Goal: Transaction & Acquisition: Obtain resource

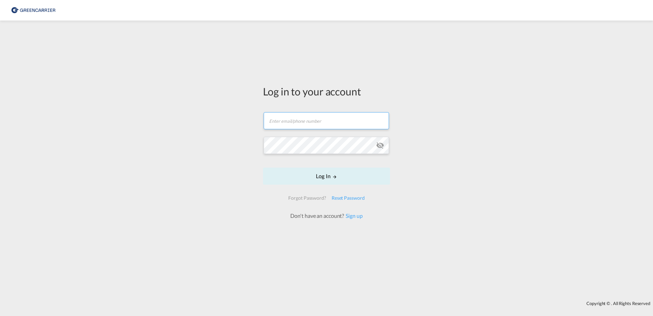
click at [309, 117] on form "Email field is required Password field is required Log In Forgot Password? Rese…" at bounding box center [326, 162] width 127 height 114
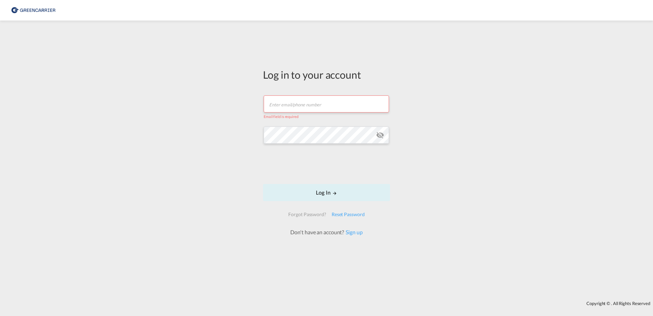
click at [288, 88] on form "Email field is required Password field is required Log In Forgot Password? Rese…" at bounding box center [326, 161] width 127 height 147
drag, startPoint x: 292, startPoint y: 102, endPoint x: 293, endPoint y: 106, distance: 3.6
click at [292, 102] on input "text" at bounding box center [326, 100] width 125 height 17
type input "[EMAIL_ADDRESS][DOMAIN_NAME]"
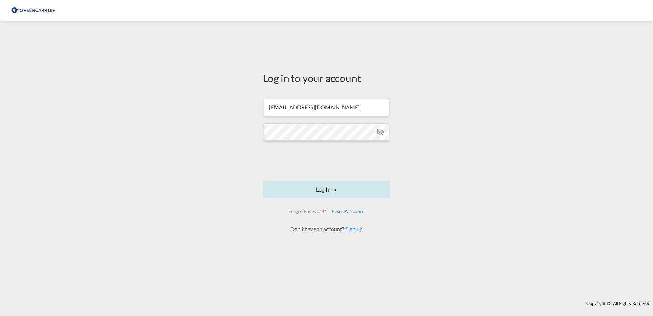
click at [359, 193] on button "Log In" at bounding box center [326, 189] width 127 height 17
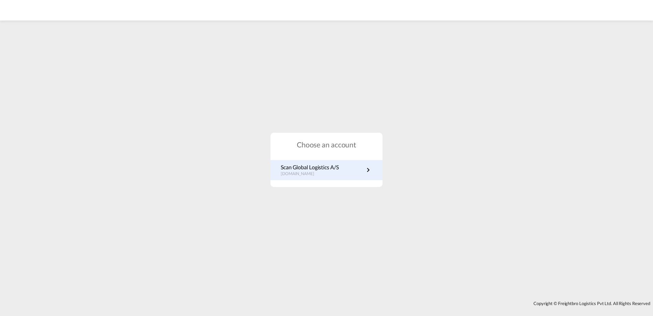
click at [340, 174] on link "Scan Global Logistics A/S [DOMAIN_NAME]" at bounding box center [327, 169] width 92 height 13
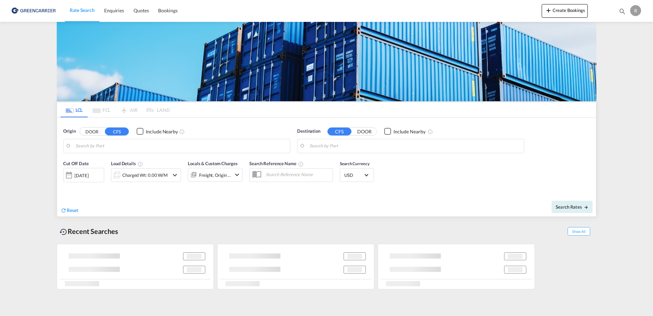
type input "DK-9210, [GEOGRAPHIC_DATA][PERSON_NAME], Noevling, Soender Tranders"
type input "[GEOGRAPHIC_DATA], NGLOS"
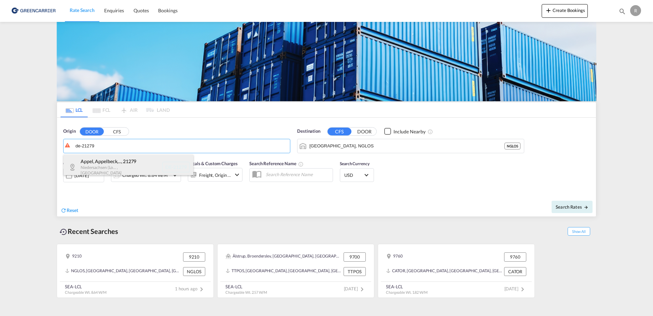
click at [122, 168] on div "[PERSON_NAME], Appelbeck,... , 21279 [GEOGRAPHIC_DATA] (Lo... , [GEOGRAPHIC_DAT…" at bounding box center [129, 166] width 130 height 25
type input "DE-21279, [PERSON_NAME], Appelbeck, [GEOGRAPHIC_DATA], [GEOGRAPHIC_DATA], [GEOG…"
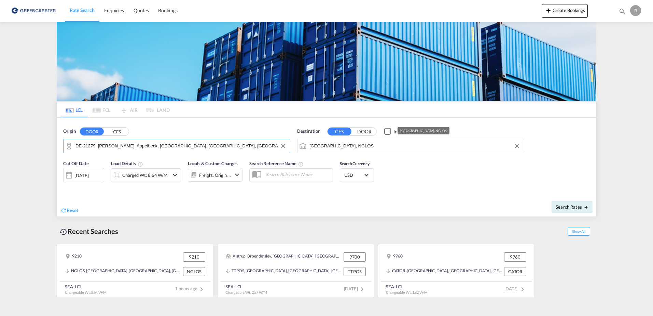
click at [369, 151] on md-autocomplete-wrap "Lagos, NGLOS" at bounding box center [414, 148] width 211 height 14
drag, startPoint x: 333, startPoint y: 144, endPoint x: 332, endPoint y: 127, distance: 16.8
click at [215, 145] on div "Origin DOOR CFS DE-21279, Appel, Appelbeck, Drestedt, Hollenstedt, Wenzendorf, …" at bounding box center [326, 136] width 539 height 39
drag, startPoint x: 379, startPoint y: 142, endPoint x: 295, endPoint y: 140, distance: 84.7
click at [295, 140] on div "Destination CFS DOOR Include Nearby Lagos, NGLOS" at bounding box center [411, 140] width 234 height 32
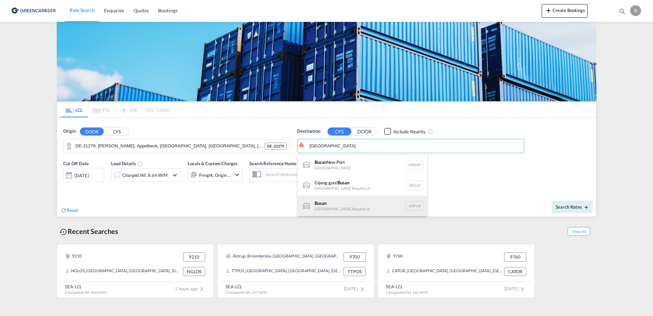
click at [377, 202] on div "Busan Korea, Republic of KRPUS" at bounding box center [362, 205] width 130 height 20
type input "Busan, KRPUS"
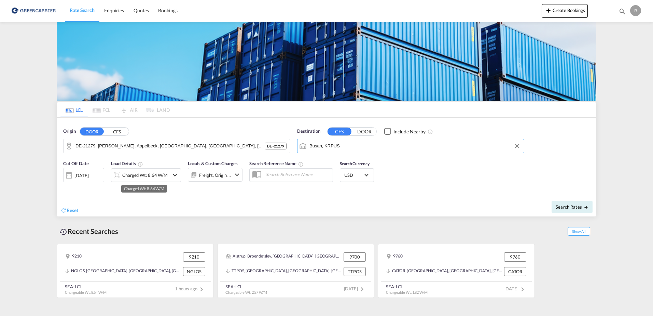
click at [165, 178] on div "Charged Wt: 8.64 W/M" at bounding box center [144, 175] width 45 height 10
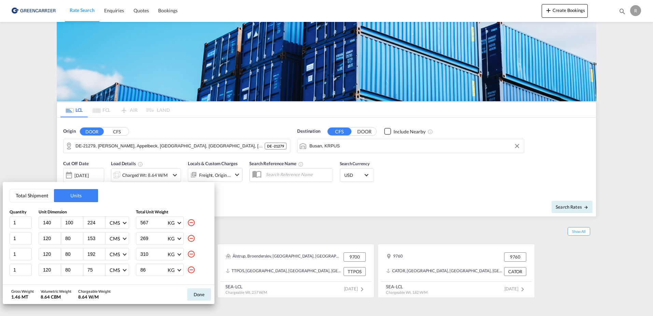
click at [187, 225] on md-icon "icon-minus-circle-outline" at bounding box center [191, 222] width 8 height 8
type input "120"
type input "80"
type input "153"
type input "269"
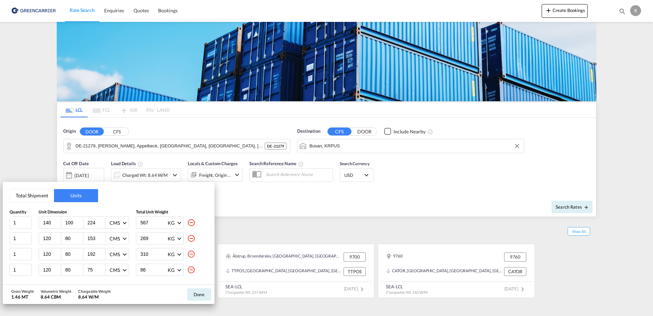
type input "192"
type input "310"
type input "75"
type input "86"
type input "153"
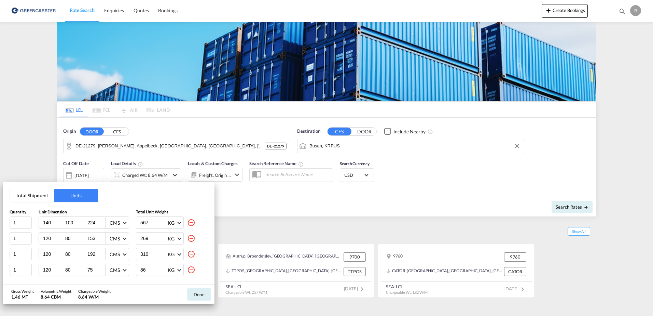
type input "227"
click at [186, 225] on div "269 KG KG LB" at bounding box center [172, 222] width 72 height 12
click at [193, 222] on md-icon "icon-minus-circle-outline" at bounding box center [191, 222] width 8 height 8
type input "192"
type input "310"
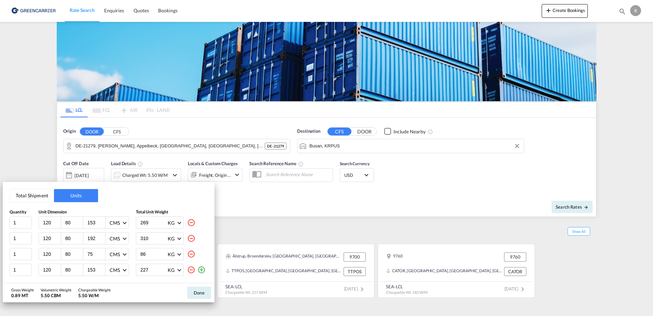
type input "75"
type input "86"
type input "153"
type input "227"
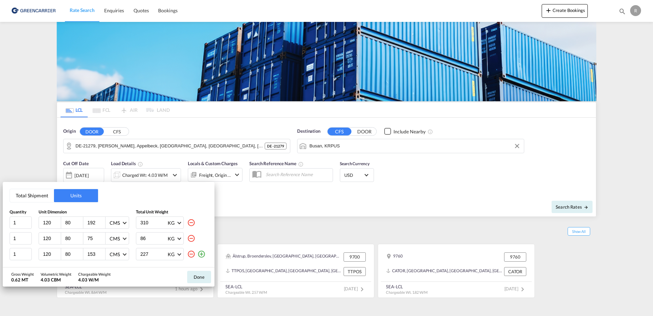
click at [192, 227] on div at bounding box center [192, 222] width 10 height 12
click at [193, 223] on md-icon "icon-minus-circle-outline" at bounding box center [191, 222] width 8 height 8
type input "75"
type input "86"
type input "153"
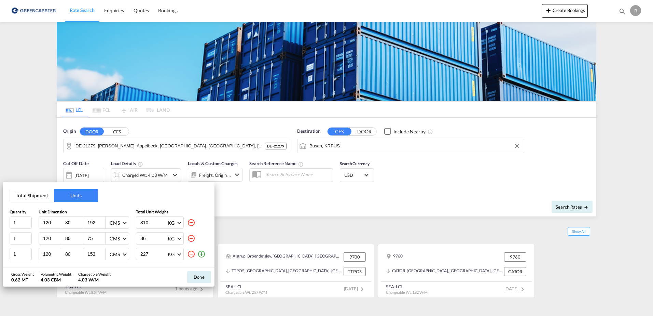
type input "227"
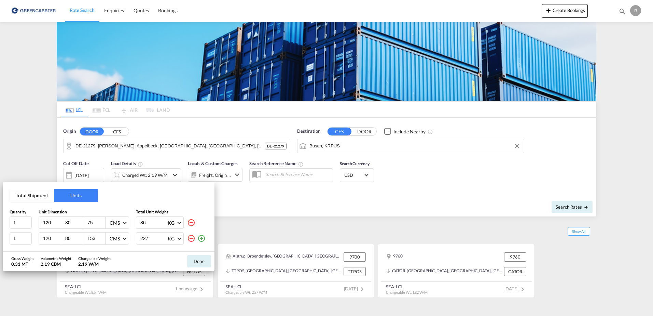
click at [193, 223] on md-icon "icon-minus-circle-outline" at bounding box center [191, 222] width 8 height 8
type input "153"
type input "227"
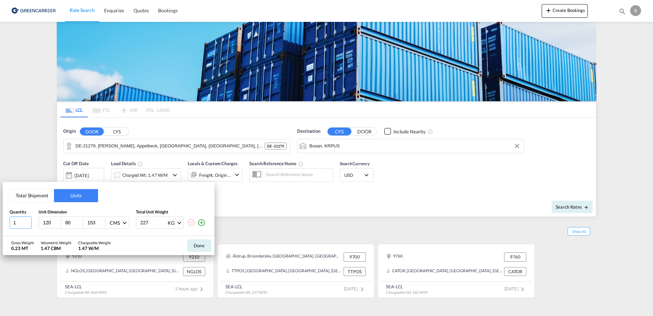
drag, startPoint x: 25, startPoint y: 223, endPoint x: 11, endPoint y: 220, distance: 14.7
click at [11, 220] on input "1" at bounding box center [21, 222] width 22 height 12
type input "5"
click at [53, 224] on input "120" at bounding box center [51, 222] width 18 height 6
drag, startPoint x: 53, startPoint y: 224, endPoint x: 15, endPoint y: 223, distance: 37.9
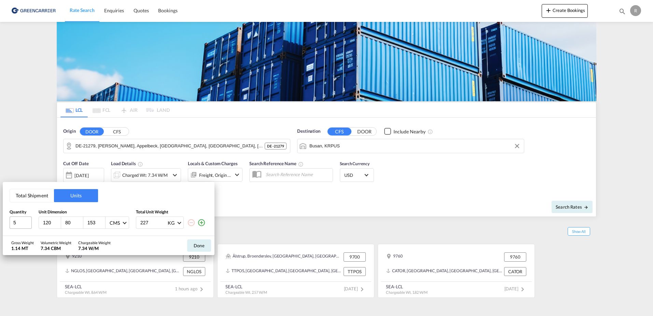
click at [0, 222] on html "Rate Search Enquiries Quotes Bookings Rate Search Enquiries" at bounding box center [326, 158] width 653 height 316
type input "82"
type input "62"
type input "71"
type input "355"
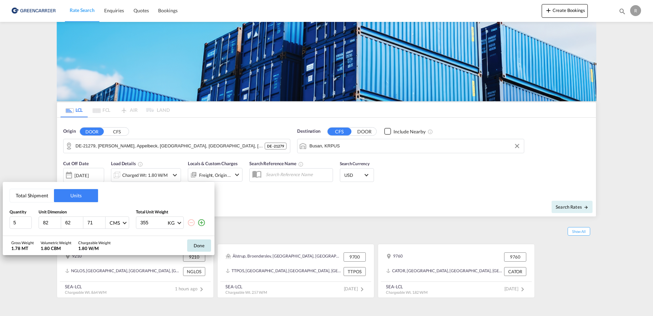
click at [203, 242] on button "Done" at bounding box center [199, 245] width 24 height 12
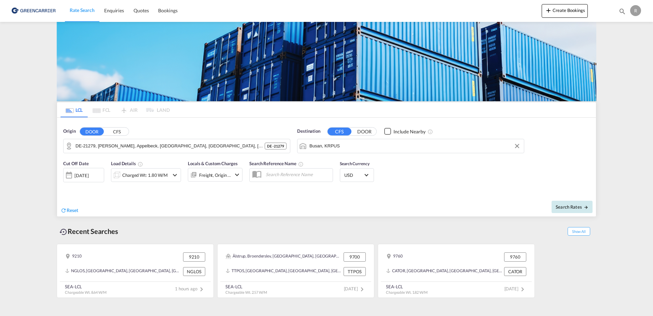
click at [574, 207] on span "Search Rates" at bounding box center [572, 206] width 33 height 5
type input "21279 to KRPUS / 7 Oct 2025"
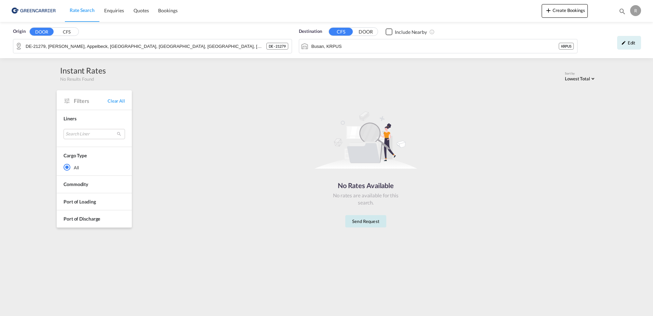
click at [364, 223] on button "Send Request" at bounding box center [365, 221] width 41 height 12
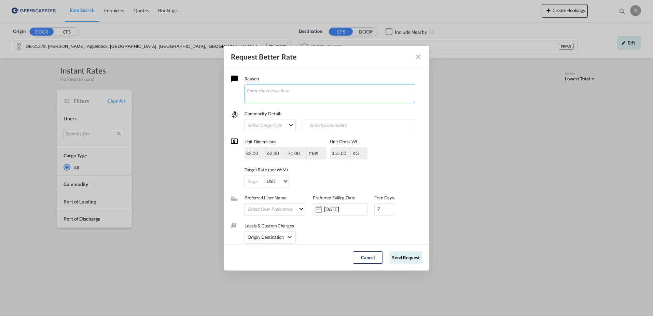
click at [277, 93] on textarea "Request Better Rate ..." at bounding box center [329, 93] width 171 height 19
type textarea "forespørgsel på pris"
click at [271, 120] on md-select "Select Cargo type FAK GCR GDSM General Cargo Hazardous Cargo Ambient Foodstuff …" at bounding box center [269, 125] width 51 height 12
click at [330, 109] on md-backdrop at bounding box center [326, 158] width 653 height 316
click at [348, 125] on input "Search Commodity" at bounding box center [338, 125] width 68 height 11
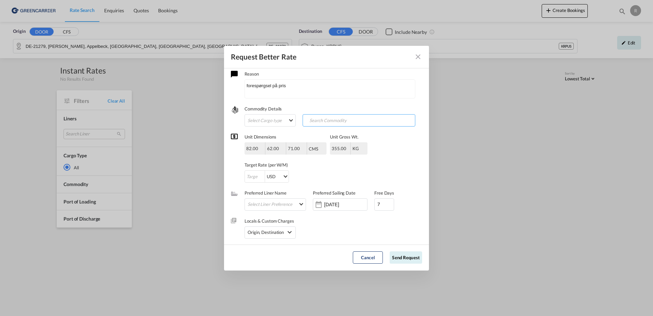
scroll to position [6, 0]
click at [363, 174] on div "USD AED AFN ALL AMD ANG AOA ARS AUD AWG AZN BAM BBD BDT BGN BHD BIF BMD BND BOB…" at bounding box center [305, 175] width 123 height 12
click at [295, 235] on div "Origin, Destination" at bounding box center [269, 231] width 51 height 12
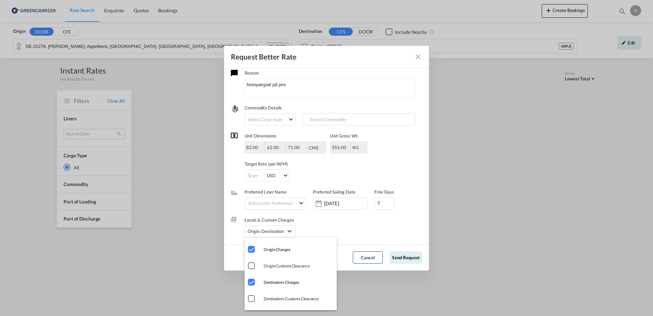
click at [373, 231] on md-backdrop at bounding box center [326, 158] width 653 height 316
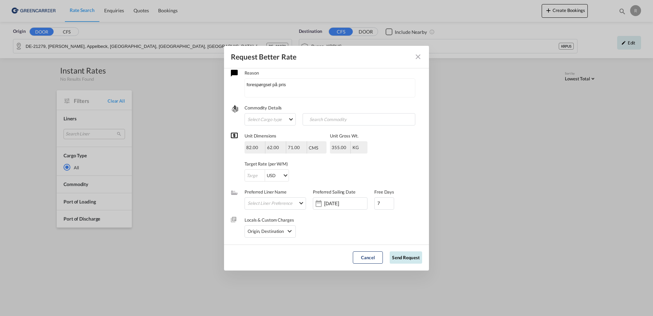
click at [399, 257] on button "Send Request" at bounding box center [406, 257] width 32 height 12
click at [260, 172] on input "Request Better Rate ..." at bounding box center [255, 175] width 20 height 12
click at [279, 173] on span "USD" at bounding box center [275, 175] width 16 height 7
click at [254, 173] on md-backdrop at bounding box center [326, 158] width 653 height 316
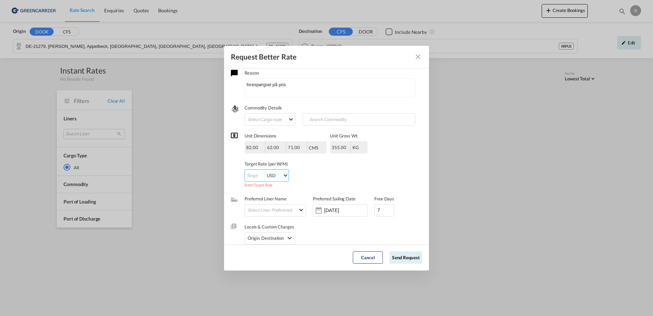
click at [420, 58] on md-icon "Close dialog" at bounding box center [418, 57] width 8 height 8
